Goal: Complete application form

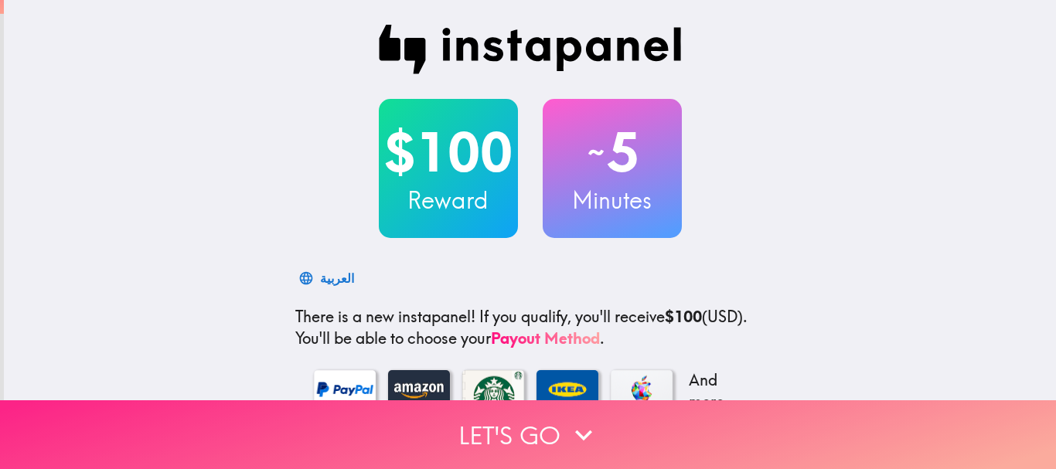
click at [421, 416] on button "Let's go" at bounding box center [528, 435] width 1056 height 69
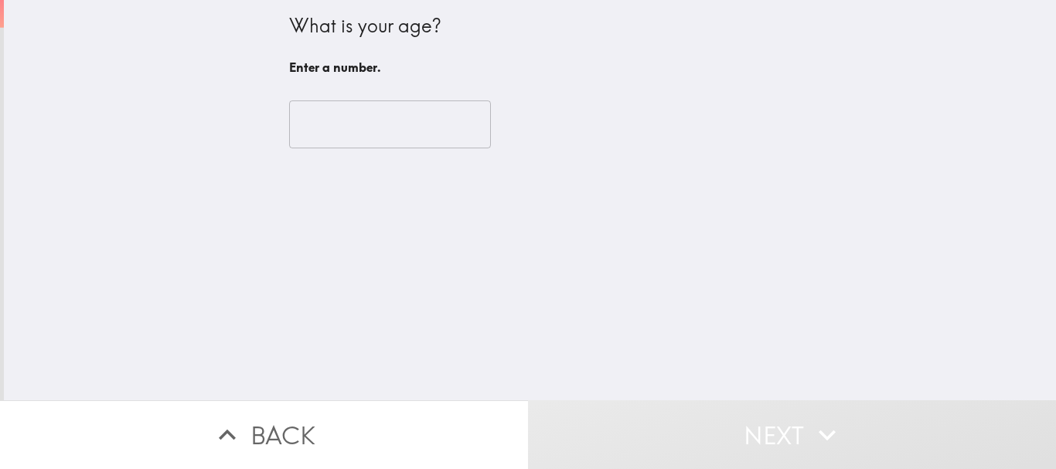
click at [383, 120] on input "number" at bounding box center [390, 125] width 202 height 48
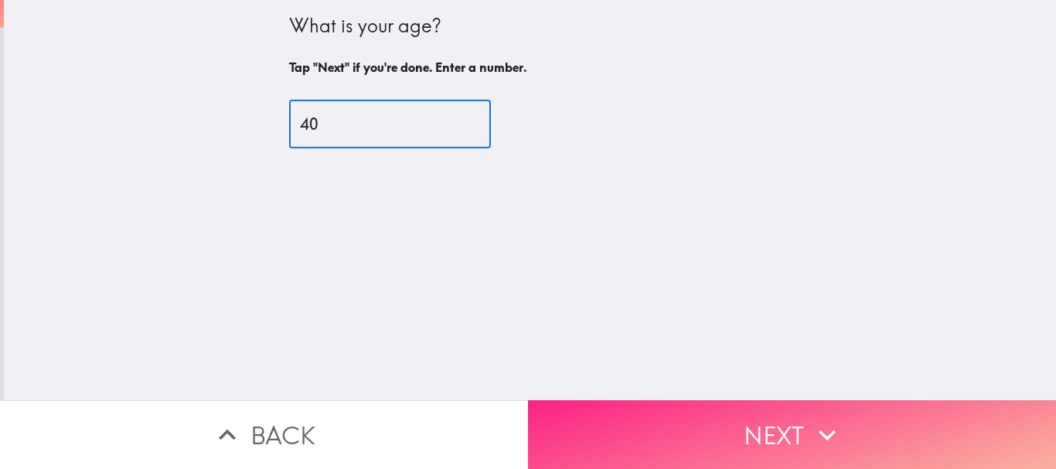
type input "40"
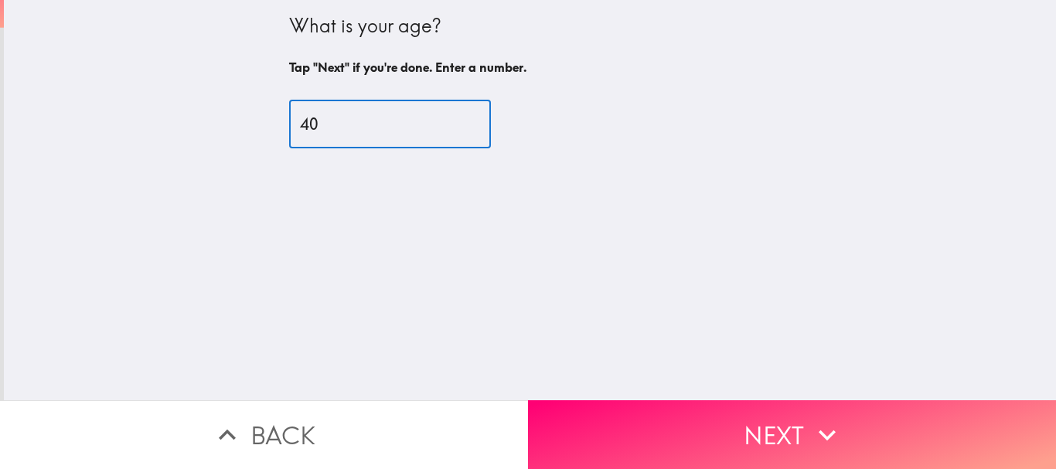
click at [615, 413] on button "Next" at bounding box center [792, 435] width 528 height 69
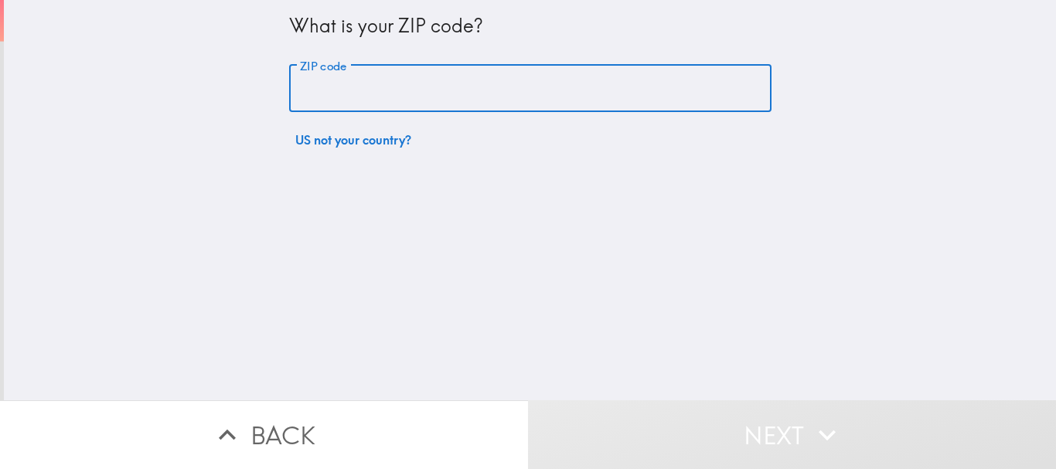
click at [363, 90] on input "ZIP code" at bounding box center [530, 89] width 482 height 48
type input "75052"
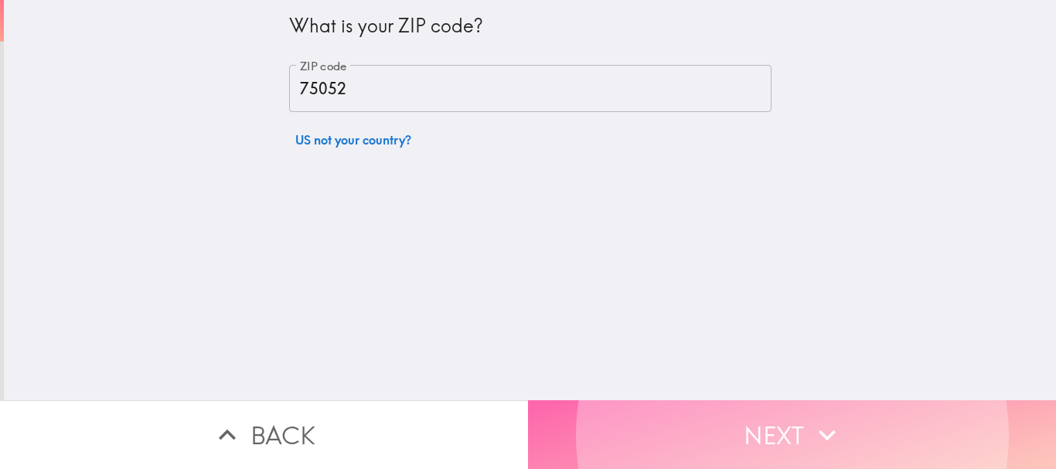
click at [658, 414] on button "Next" at bounding box center [792, 435] width 528 height 69
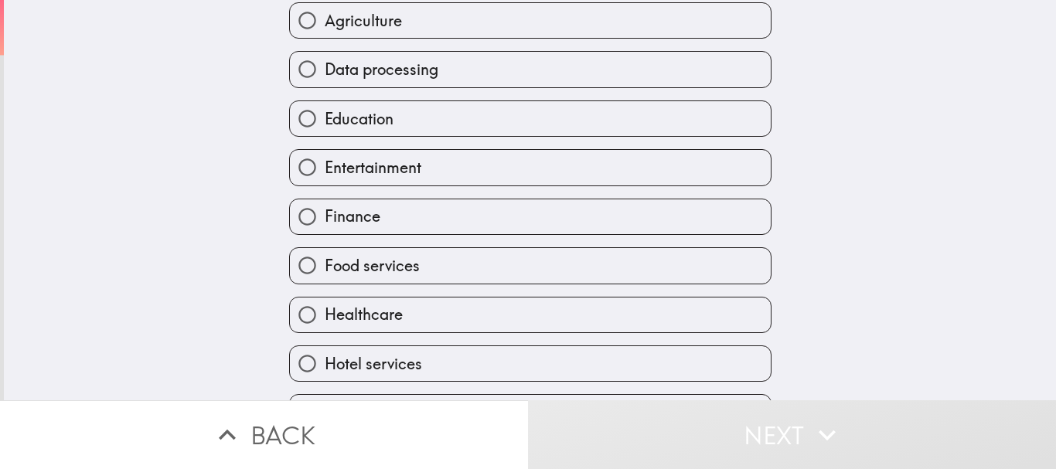
scroll to position [232, 0]
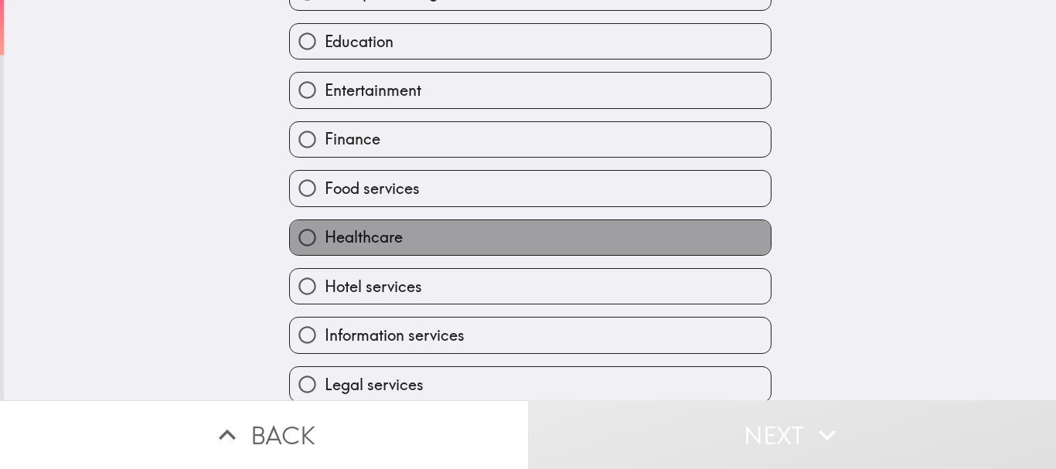
click at [405, 243] on label "Healthcare" at bounding box center [530, 237] width 481 height 35
click at [325, 243] on input "Healthcare" at bounding box center [307, 237] width 35 height 35
radio input "true"
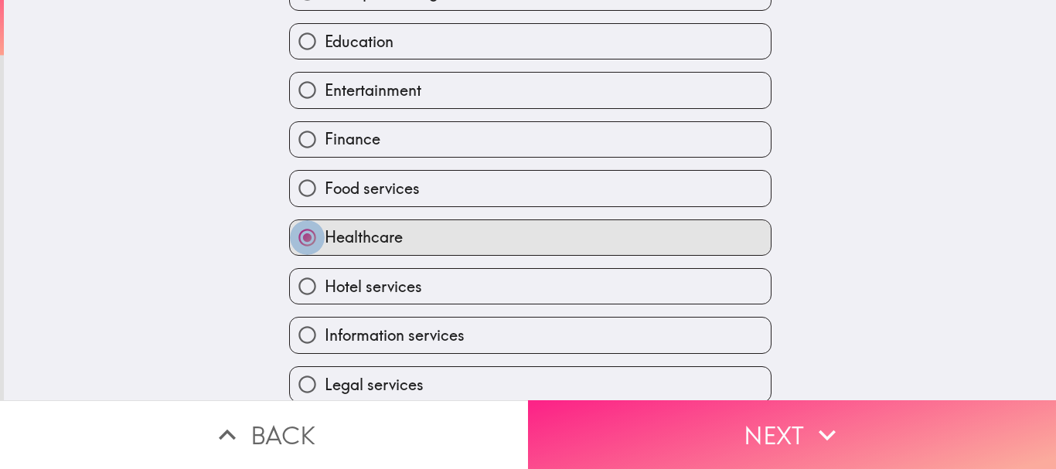
click at [720, 421] on button "Next" at bounding box center [792, 435] width 528 height 69
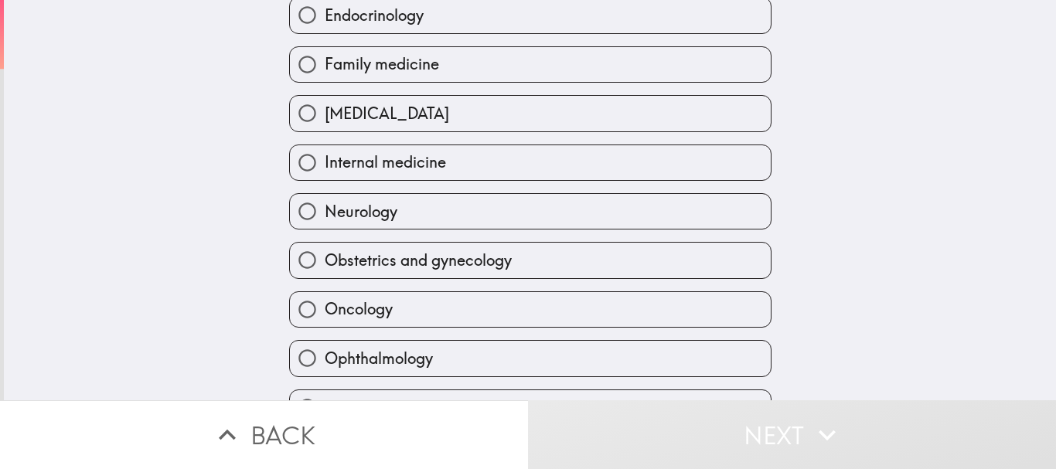
click at [393, 356] on span "Ophthalmology" at bounding box center [379, 359] width 108 height 22
click at [325, 356] on input "Ophthalmology" at bounding box center [307, 358] width 35 height 35
radio input "true"
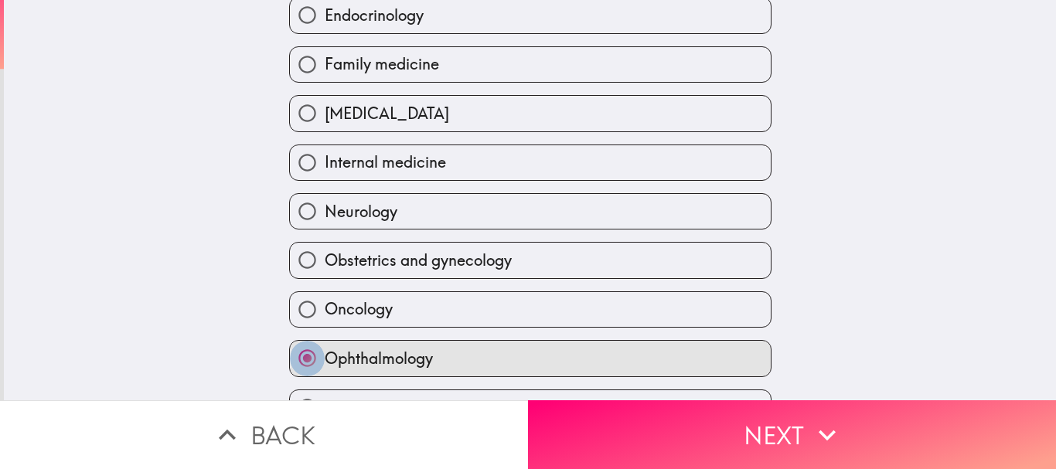
scroll to position [309, 0]
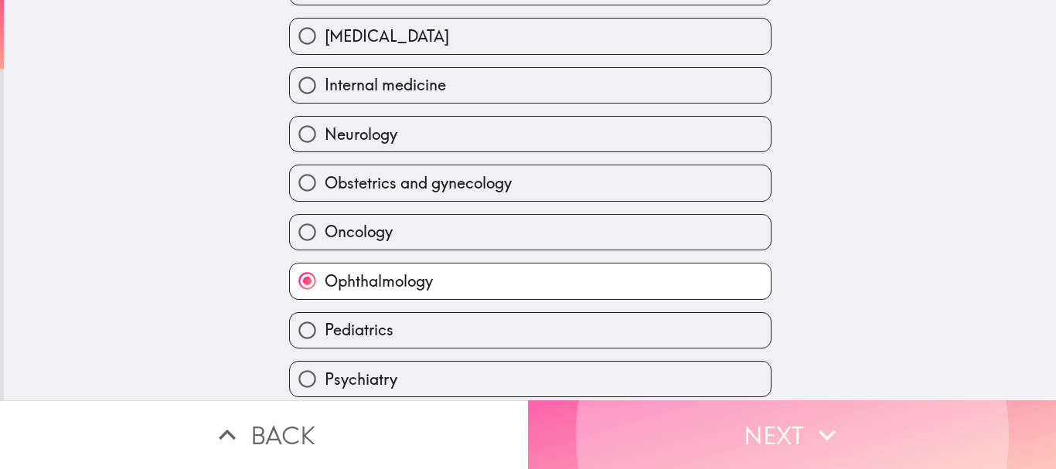
click at [689, 425] on button "Next" at bounding box center [792, 435] width 528 height 69
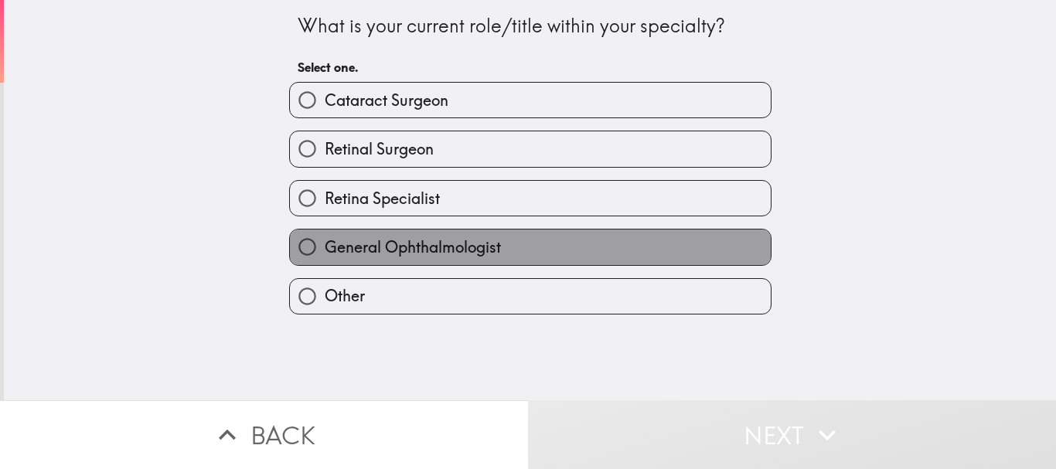
click at [467, 245] on span "General Ophthalmologist" at bounding box center [413, 248] width 176 height 22
click at [325, 245] on input "General Ophthalmologist" at bounding box center [307, 247] width 35 height 35
radio input "true"
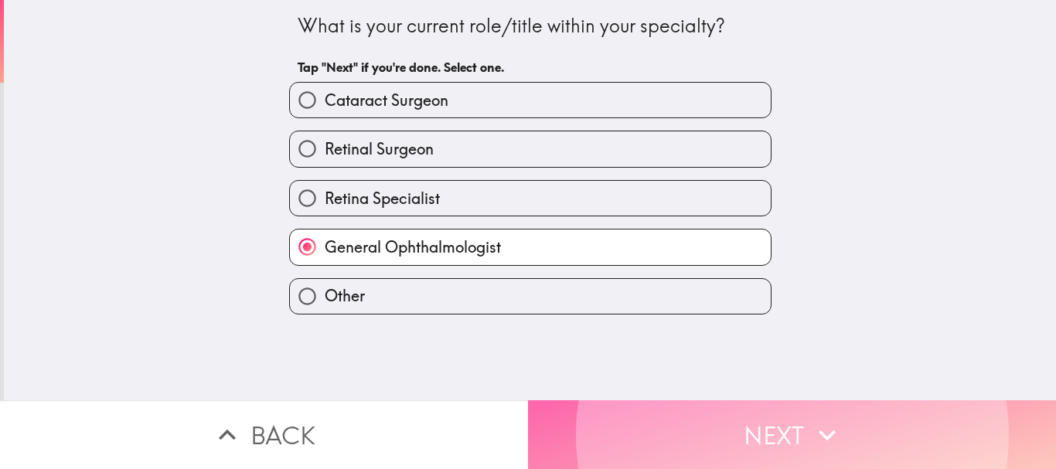
click at [625, 418] on button "Next" at bounding box center [792, 435] width 528 height 69
